Goal: Task Accomplishment & Management: Use online tool/utility

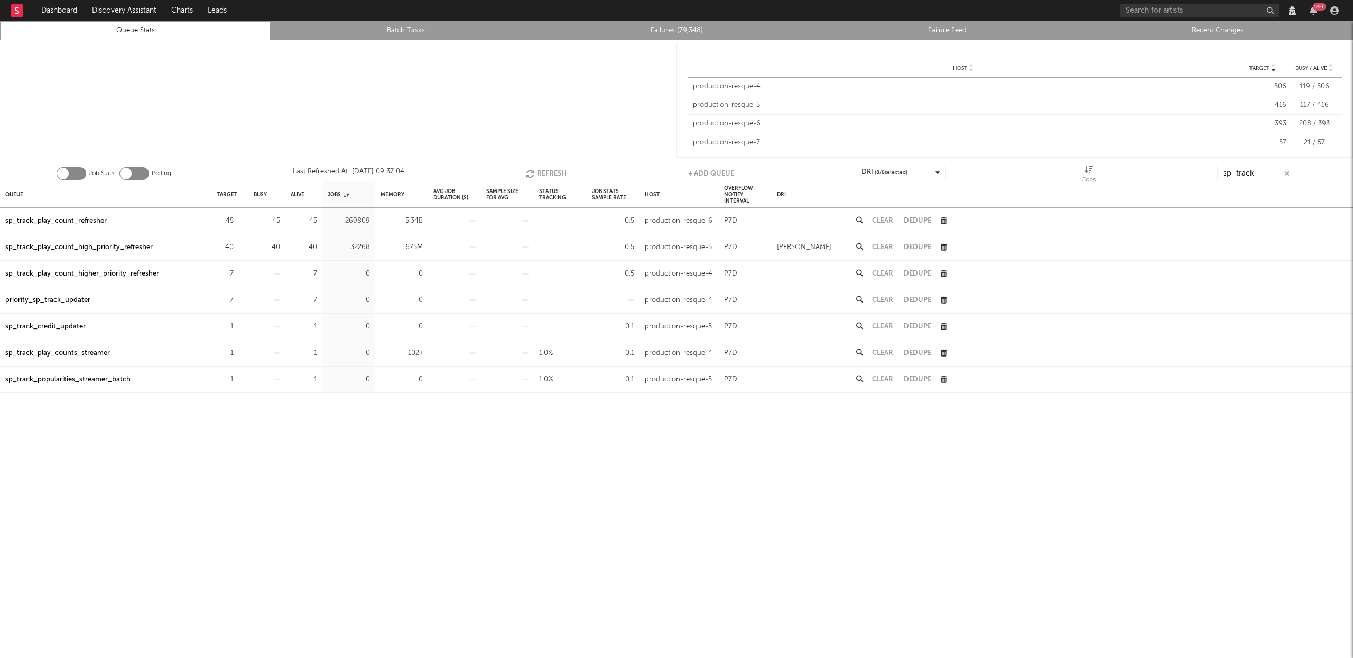
click at [550, 175] on button "Refresh" at bounding box center [545, 173] width 41 height 16
click at [72, 220] on div "sp_track_play_count_refresher" at bounding box center [55, 221] width 101 height 13
click at [78, 242] on div "sp_track_play_count_high_priority_refresher" at bounding box center [78, 247] width 147 height 13
